Goal: Information Seeking & Learning: Learn about a topic

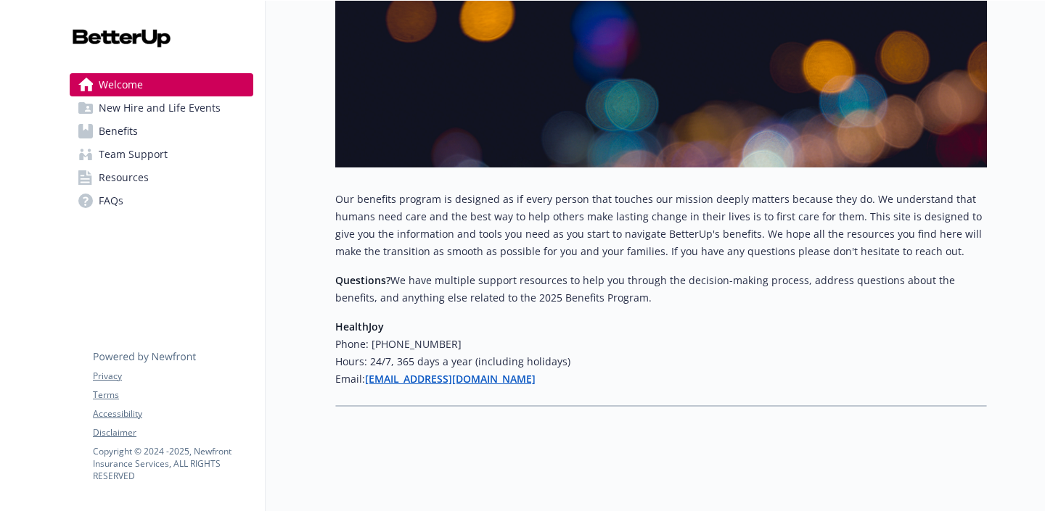
scroll to position [236, 0]
click at [181, 135] on link "Benefits" at bounding box center [162, 131] width 184 height 23
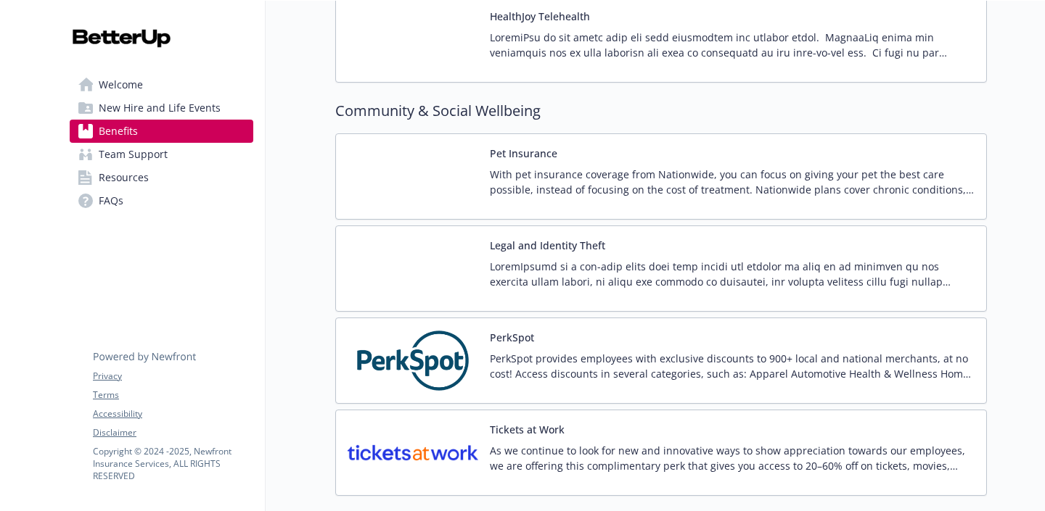
scroll to position [3179, 0]
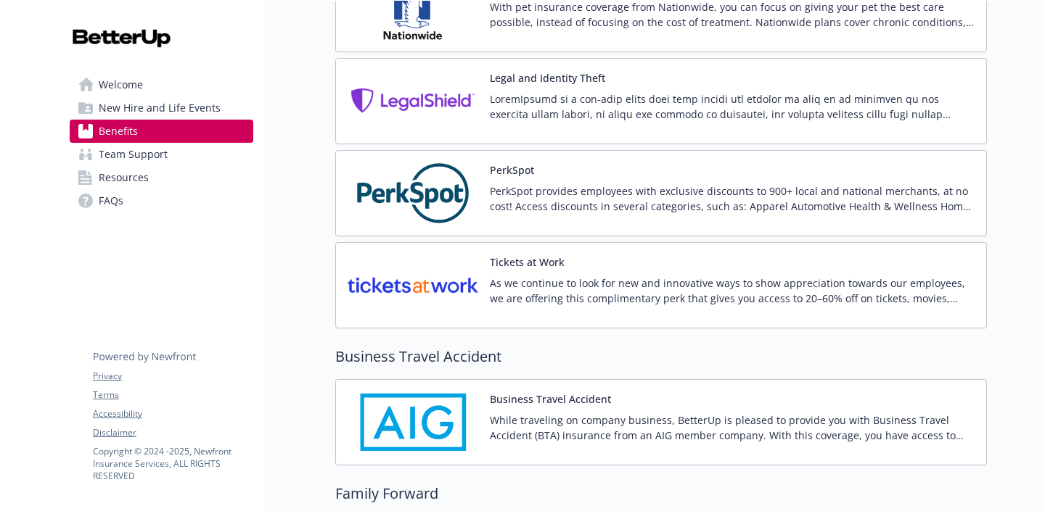
click at [725, 279] on p "As we continue to look for new and innovative ways to show appreciation towards…" at bounding box center [732, 291] width 485 height 30
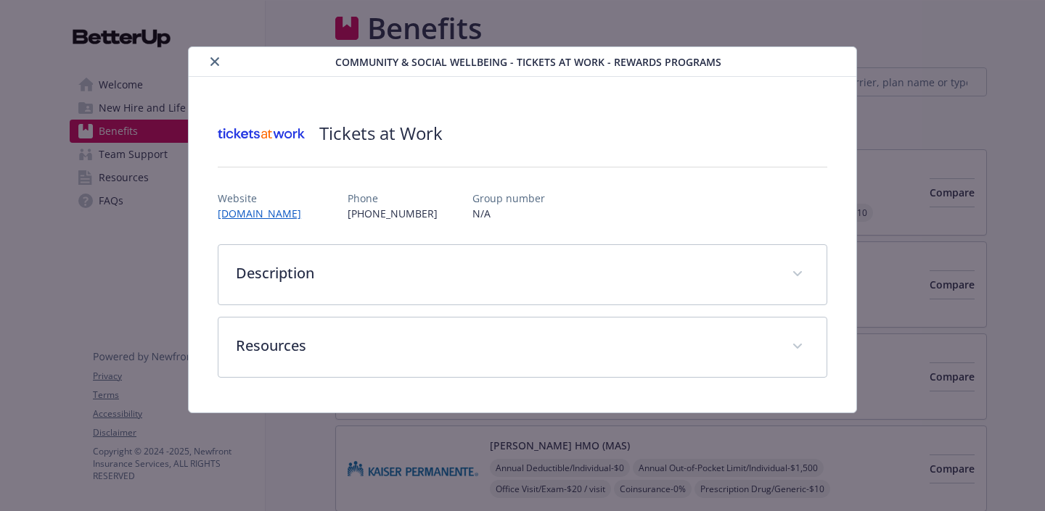
scroll to position [3179, 0]
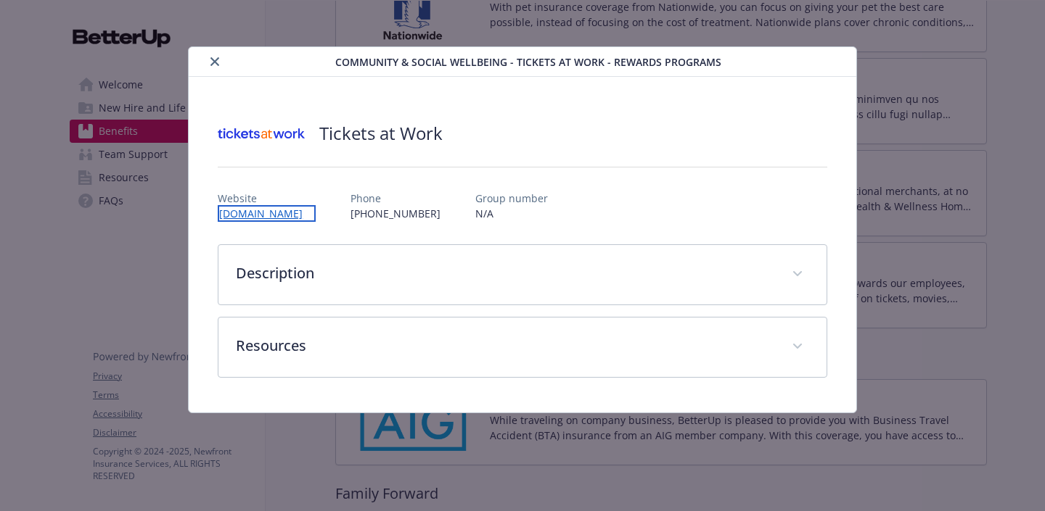
click at [247, 215] on link "[DOMAIN_NAME]" at bounding box center [267, 213] width 98 height 17
